Goal: Task Accomplishment & Management: Manage account settings

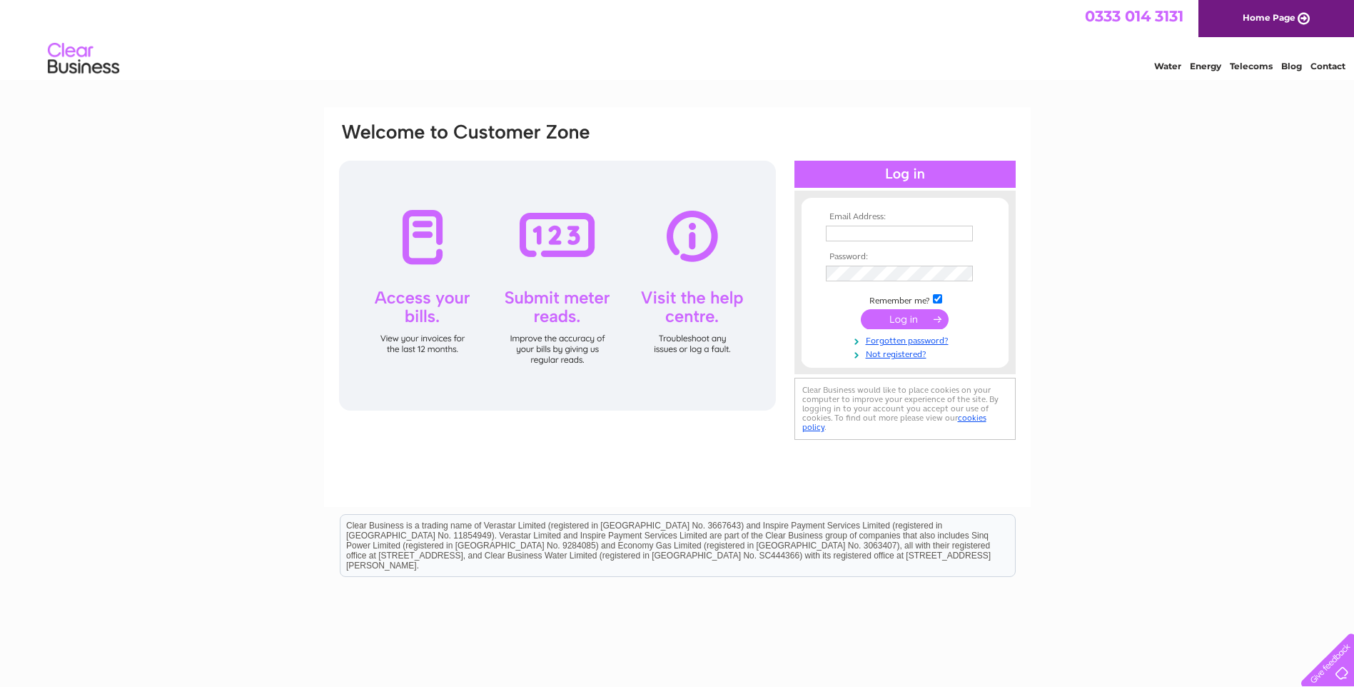
drag, startPoint x: 0, startPoint y: 0, endPoint x: 901, endPoint y: 233, distance: 931.0
click at [901, 233] on input "text" at bounding box center [899, 234] width 147 height 16
type input "dmraccounts@daltonmetals.co.uk"
click at [902, 317] on input "submit" at bounding box center [905, 320] width 88 height 20
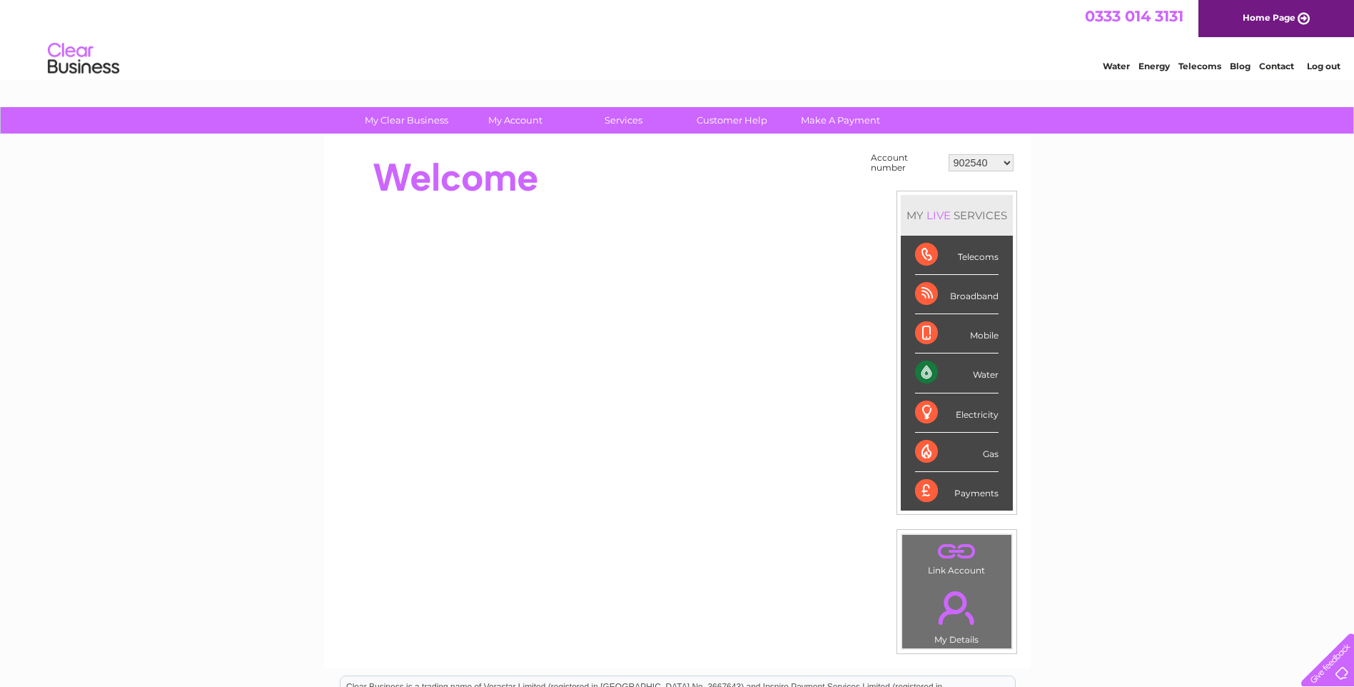
click at [1007, 160] on select "902540 902542 902544 995215 1145155 30267427" at bounding box center [981, 162] width 65 height 17
select select "995215"
click at [949, 154] on select "902540 902542 902544 995215 1145155 30267427" at bounding box center [981, 162] width 65 height 17
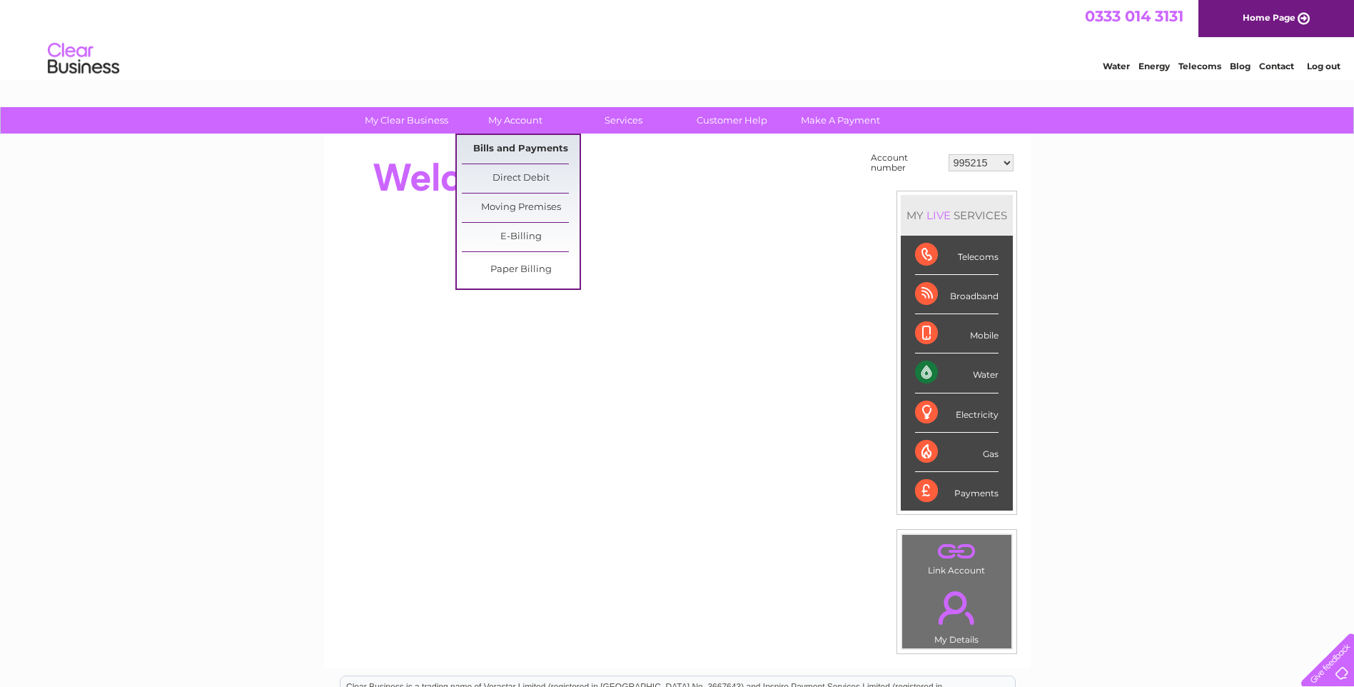
click at [508, 150] on link "Bills and Payments" at bounding box center [521, 149] width 118 height 29
click at [505, 143] on link "Bills and Payments" at bounding box center [521, 149] width 118 height 29
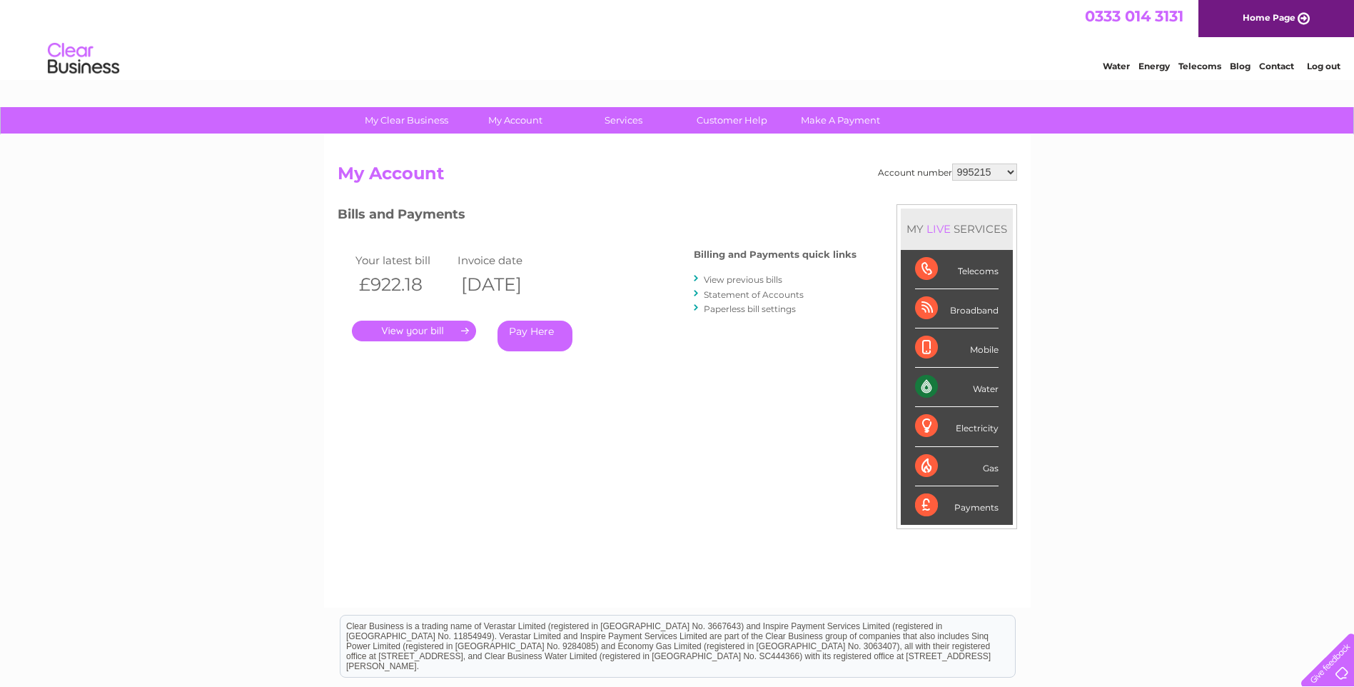
click at [430, 328] on link "." at bounding box center [414, 330] width 124 height 21
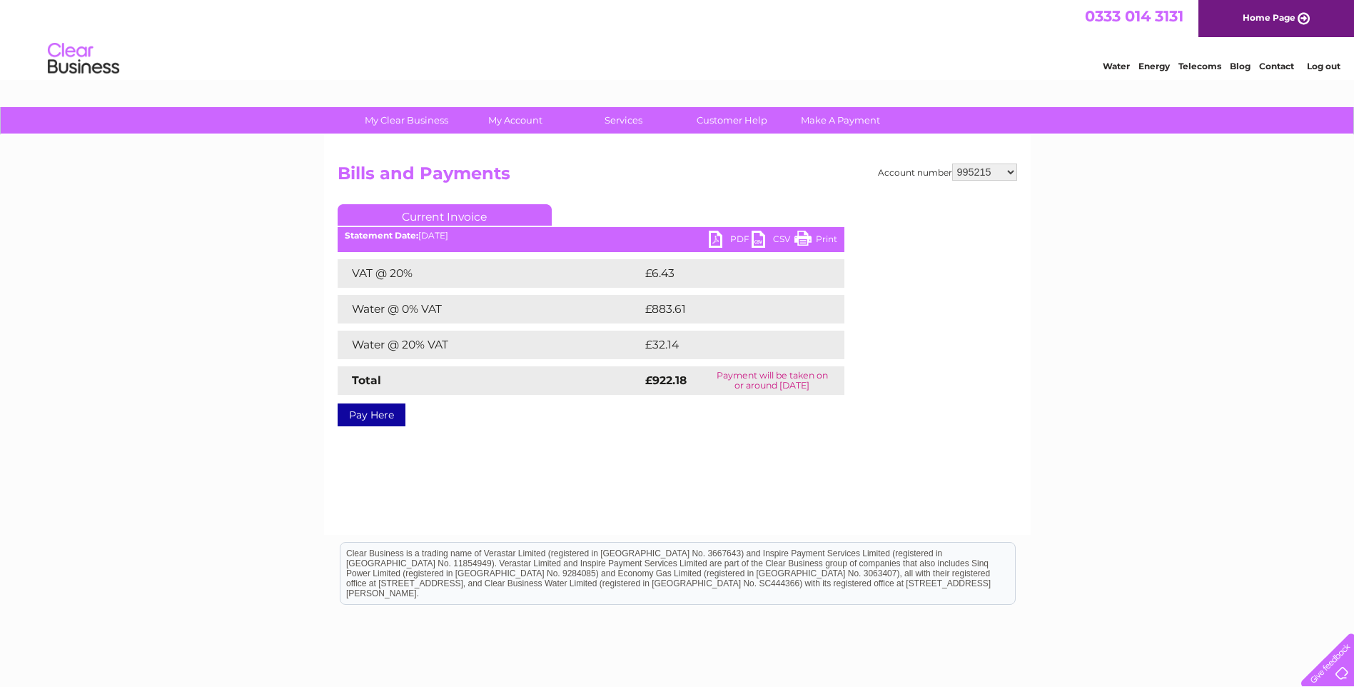
click at [734, 235] on link "PDF" at bounding box center [730, 241] width 43 height 21
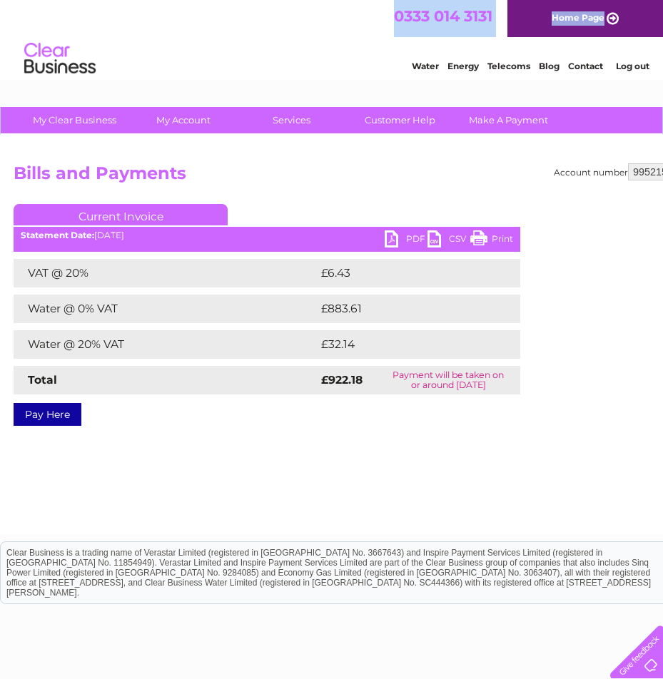
drag, startPoint x: 305, startPoint y: 29, endPoint x: 610, endPoint y: 16, distance: 305.1
click at [610, 16] on div "0333 014 3131 Home Page" at bounding box center [331, 18] width 663 height 37
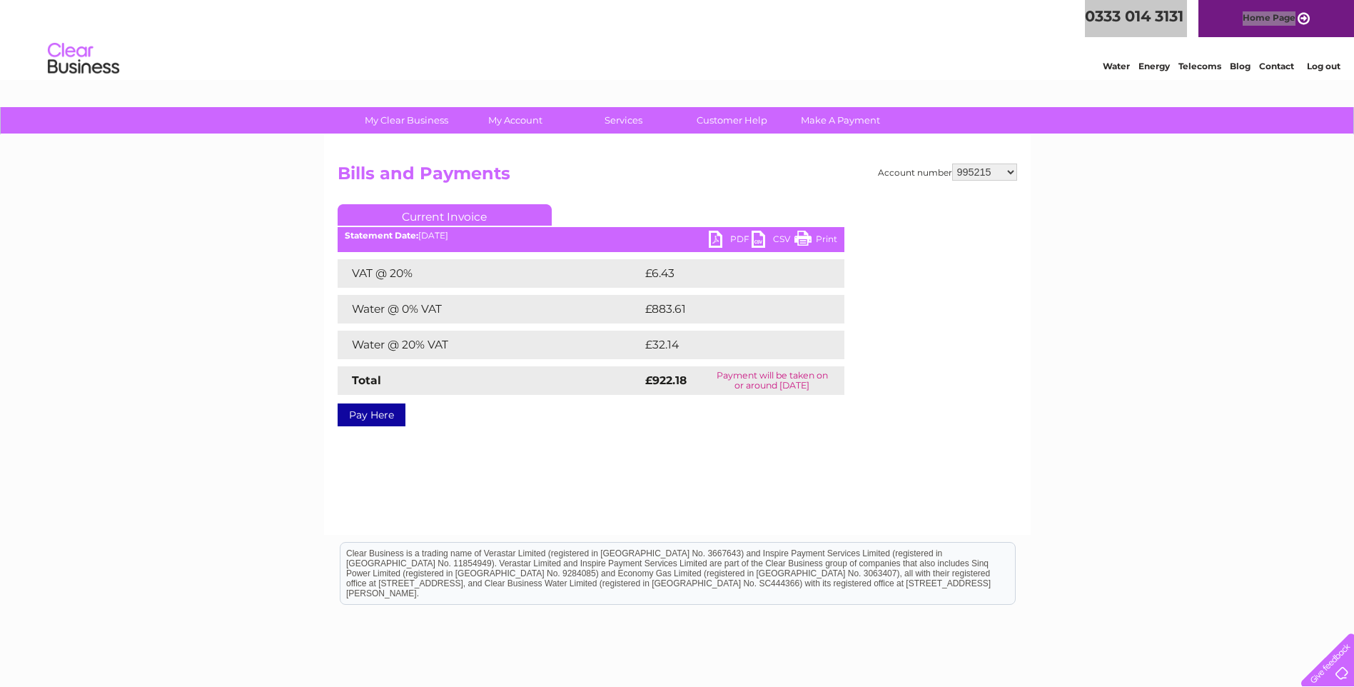
click at [1011, 173] on select "902540 902542 902544 995215 1145155 30267427" at bounding box center [984, 171] width 65 height 17
select select "902540"
click at [952, 163] on select "902540 902542 902544 995215 1145155 30267427" at bounding box center [984, 171] width 65 height 17
click at [735, 236] on link "PDF" at bounding box center [730, 241] width 43 height 21
click at [1014, 170] on select "902540 902542 902544 995215 1145155 30267427" at bounding box center [984, 171] width 65 height 17
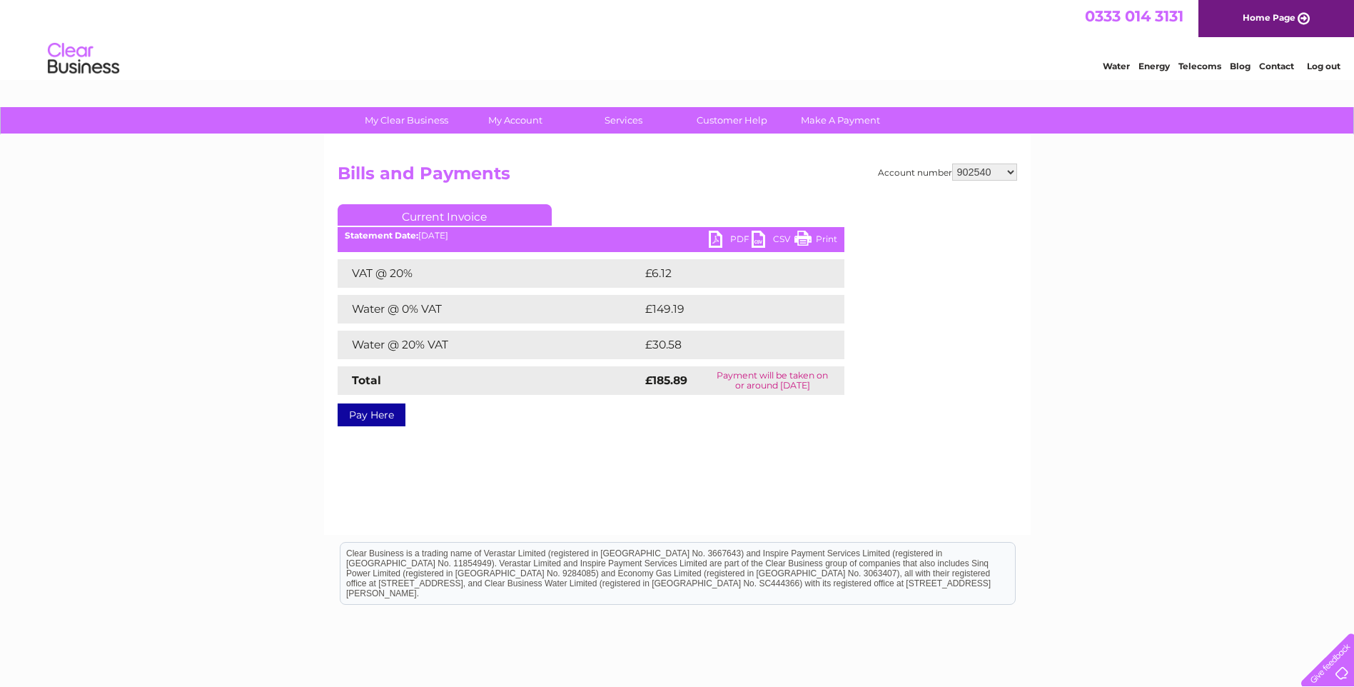
select select "902544"
click at [952, 163] on select "902540 902542 902544 995215 1145155 30267427" at bounding box center [984, 171] width 65 height 17
click at [732, 237] on link "PDF" at bounding box center [730, 241] width 43 height 21
click at [1323, 65] on link "Log out" at bounding box center [1324, 66] width 34 height 11
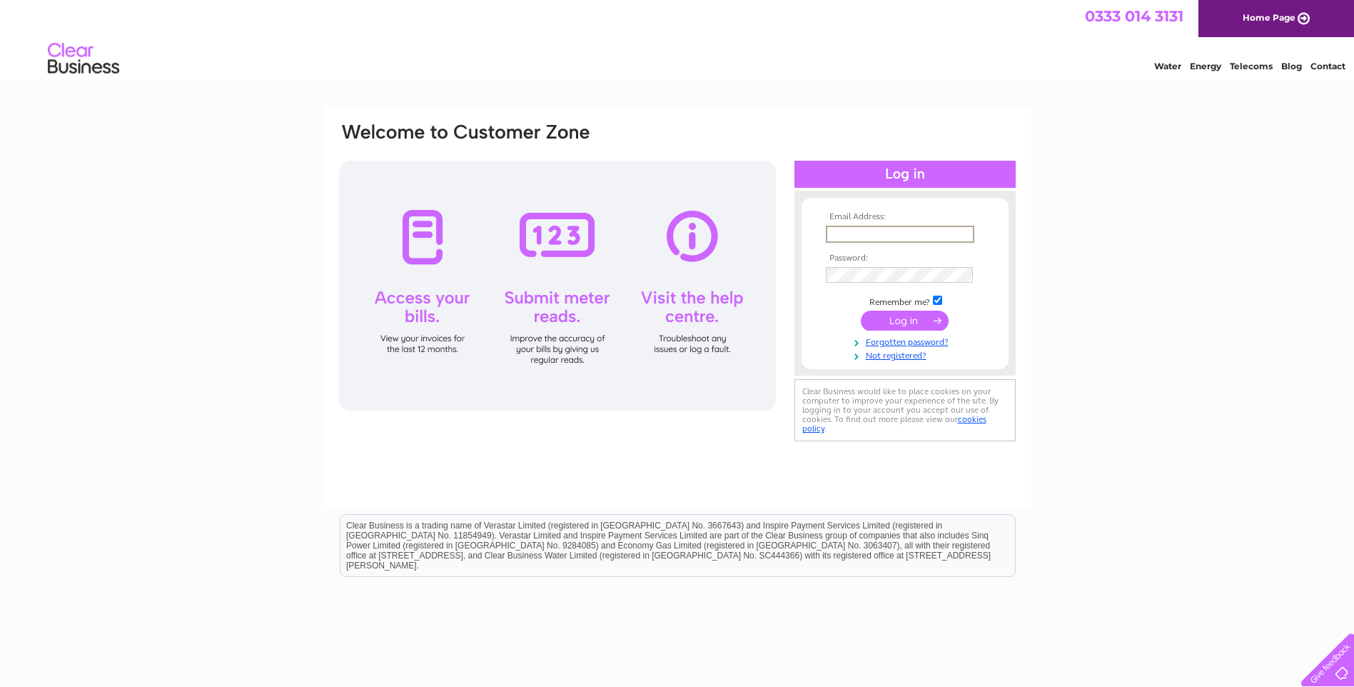
click at [894, 236] on input "text" at bounding box center [900, 234] width 148 height 17
type input "[EMAIL_ADDRESS][DOMAIN_NAME]"
click at [907, 317] on input "submit" at bounding box center [905, 320] width 88 height 20
click at [906, 315] on input "submit" at bounding box center [905, 320] width 88 height 20
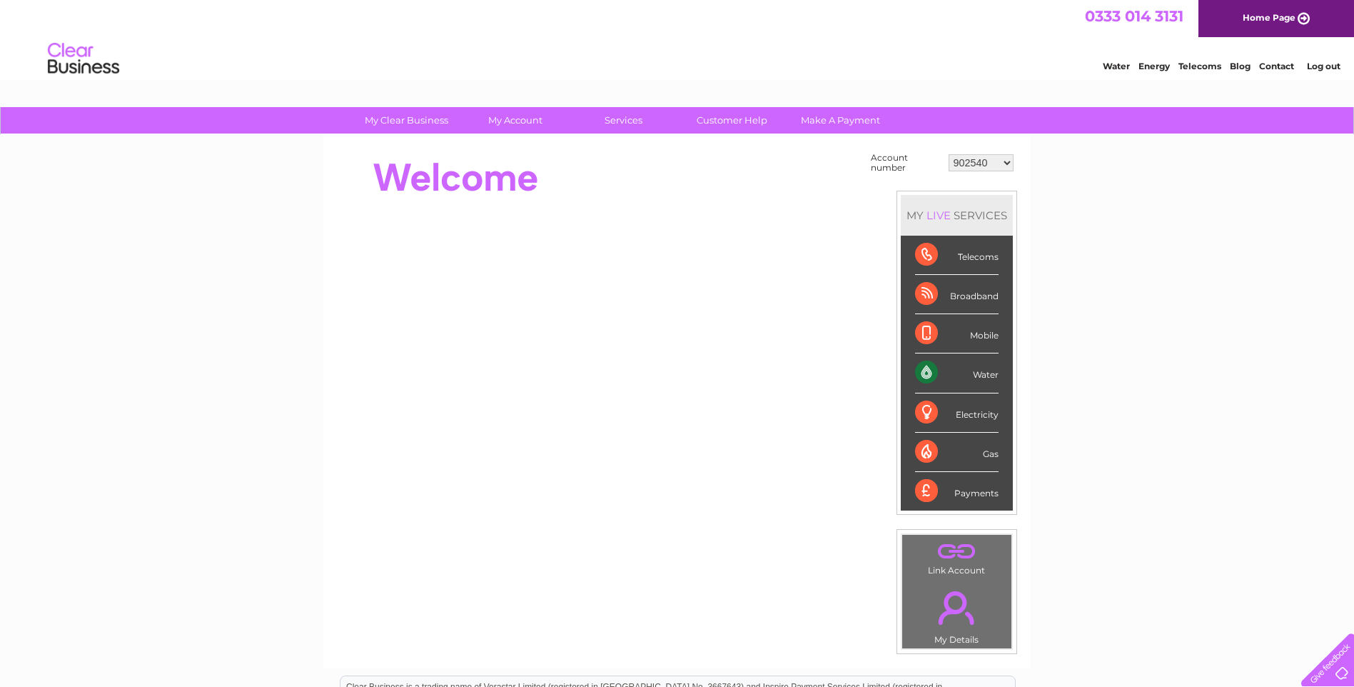
click at [1014, 162] on td "902540 902542 902544 995215 1145155 30267427" at bounding box center [981, 162] width 72 height 27
click at [1009, 162] on select "902540 902542 902544 995215 1145155 30267427" at bounding box center [981, 162] width 65 height 17
select select "902544"
click at [949, 154] on select "902540 902542 902544 995215 1145155 30267427" at bounding box center [981, 162] width 65 height 17
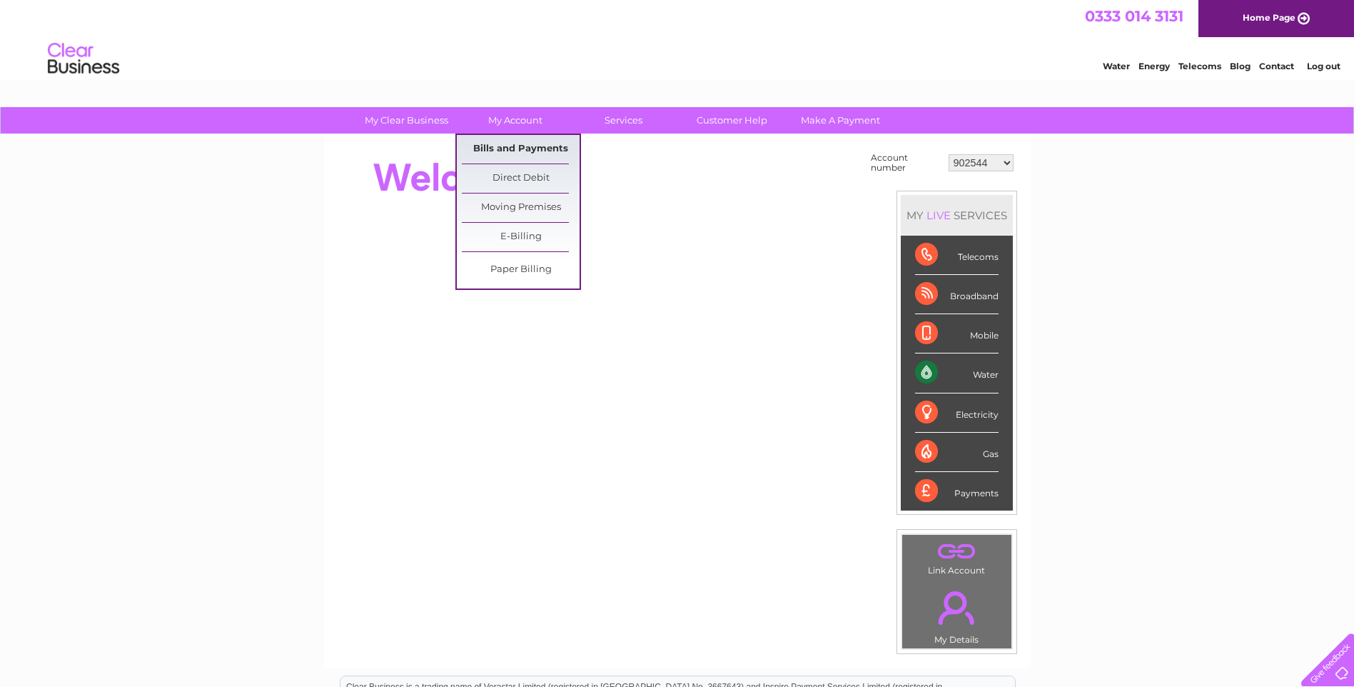
click at [515, 145] on link "Bills and Payments" at bounding box center [521, 149] width 118 height 29
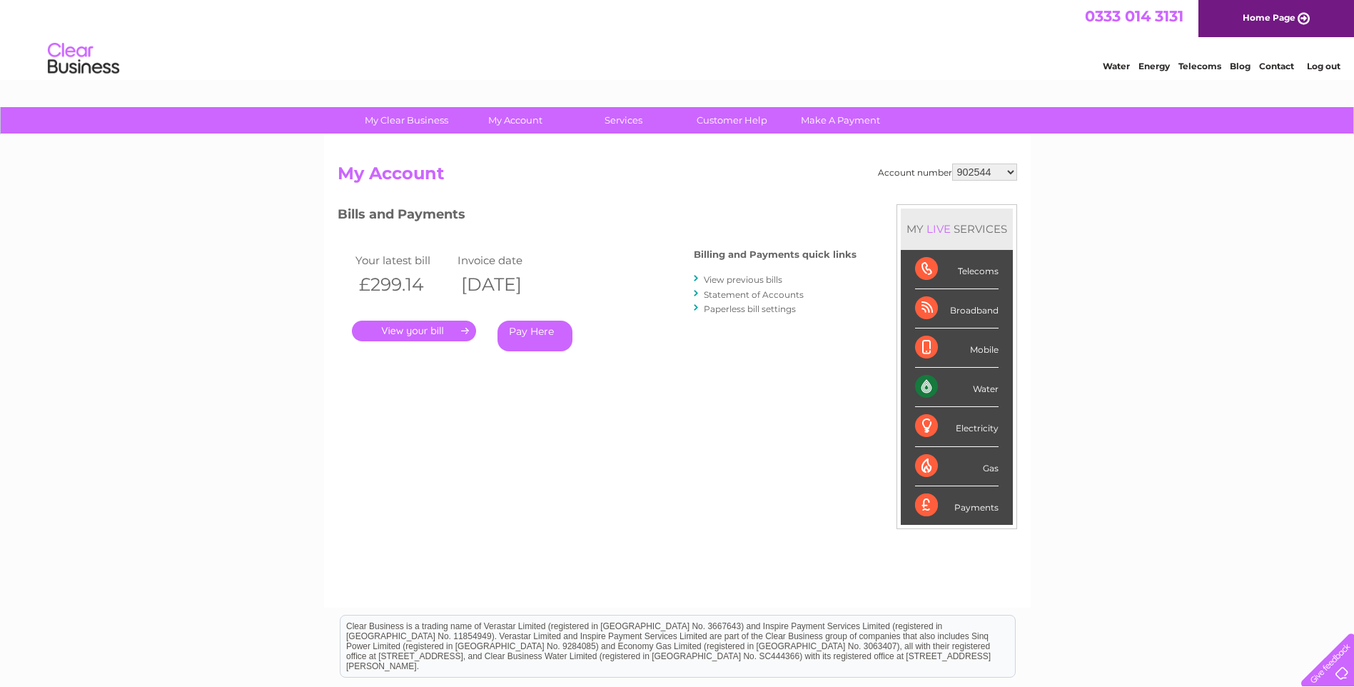
click at [417, 331] on link "." at bounding box center [414, 330] width 124 height 21
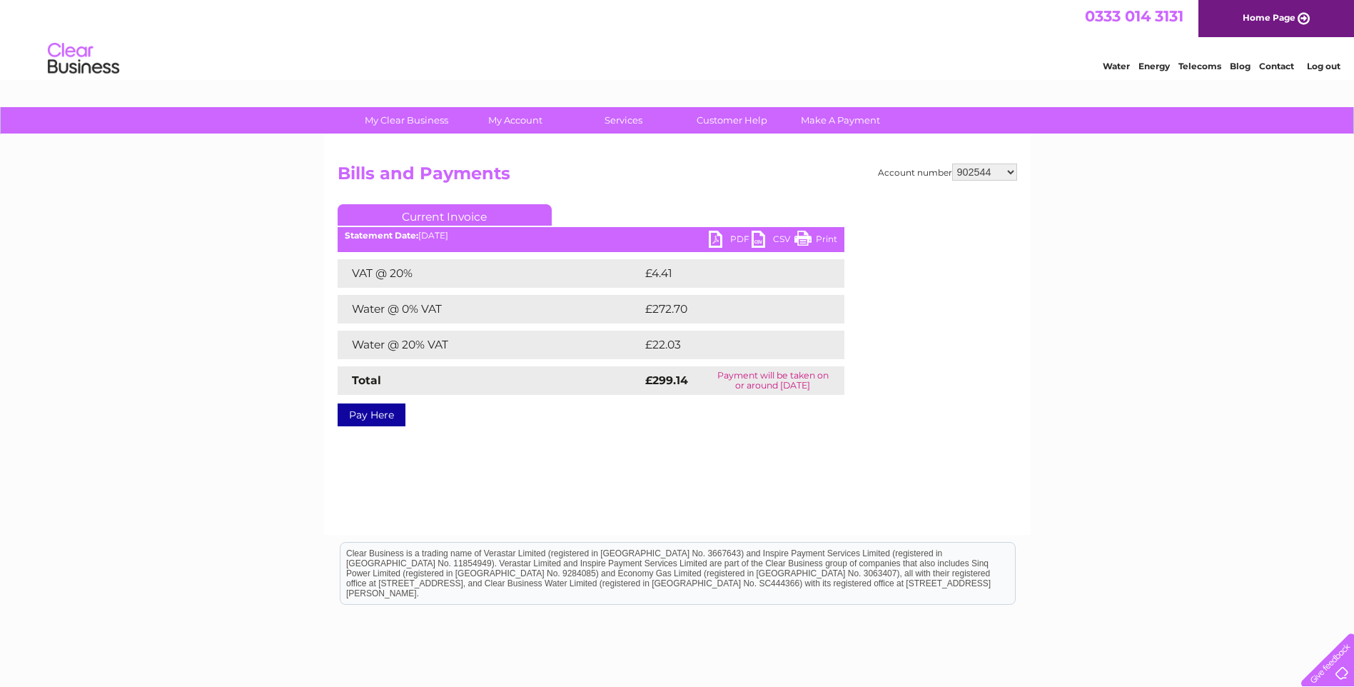
click at [727, 237] on link "PDF" at bounding box center [730, 241] width 43 height 21
click at [1323, 66] on link "Log out" at bounding box center [1324, 66] width 34 height 11
